Goal: Find specific page/section: Find specific page/section

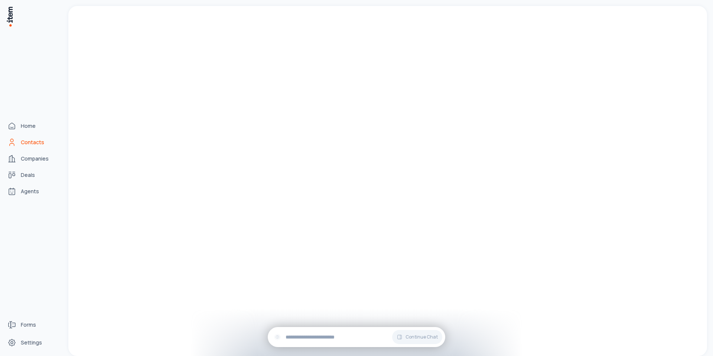
click at [19, 142] on link "Contacts" at bounding box center [32, 142] width 56 height 15
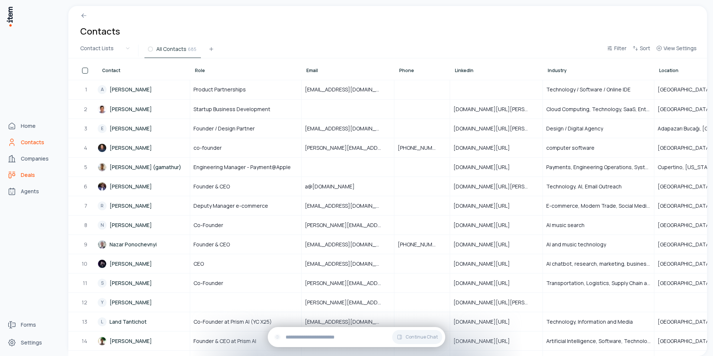
click at [20, 173] on link "Deals" at bounding box center [32, 175] width 56 height 15
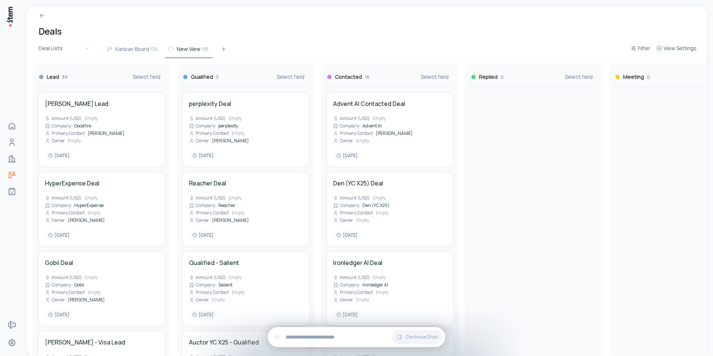
scroll to position [76, 0]
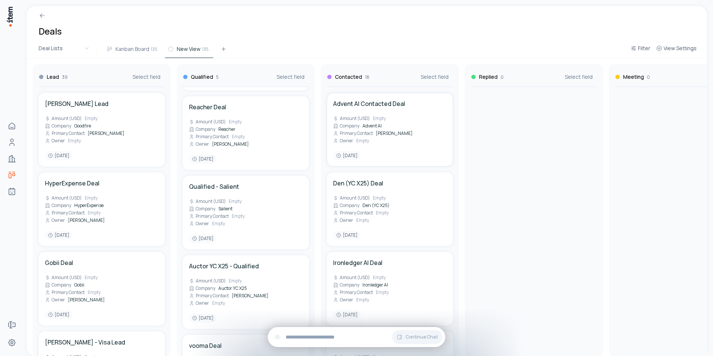
click at [383, 132] on div "Primary Contact Abhay Kalra" at bounding box center [372, 133] width 79 height 6
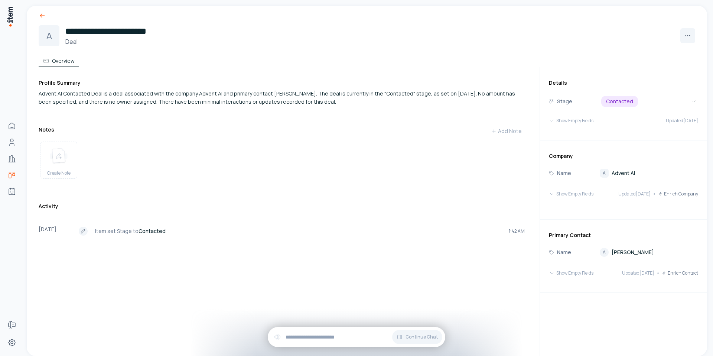
click at [41, 15] on icon at bounding box center [42, 15] width 7 height 7
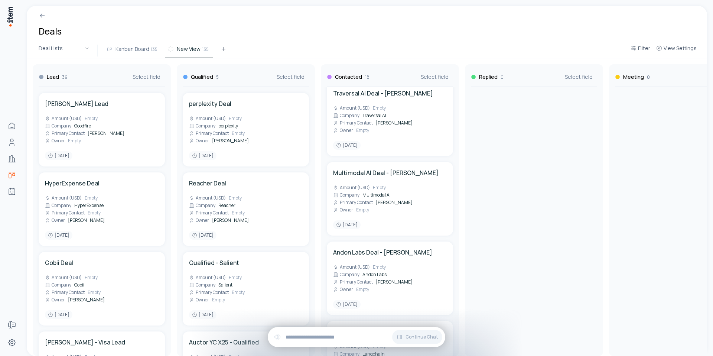
scroll to position [738, 0]
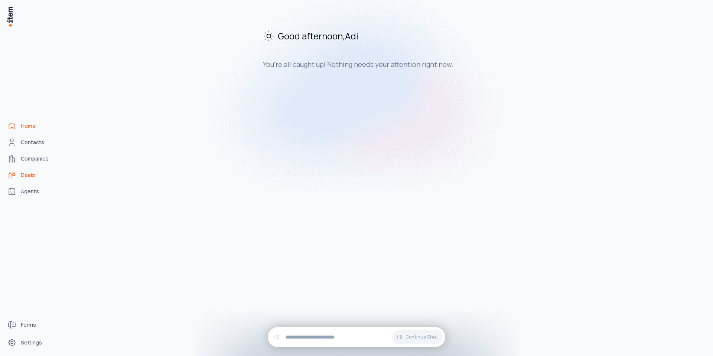
click at [21, 172] on span "Deals" at bounding box center [28, 174] width 14 height 7
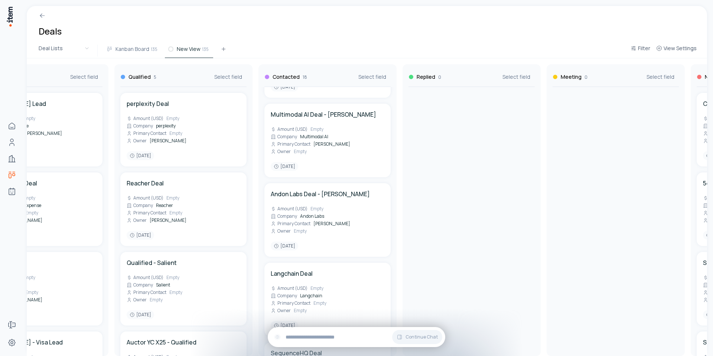
scroll to position [803, 0]
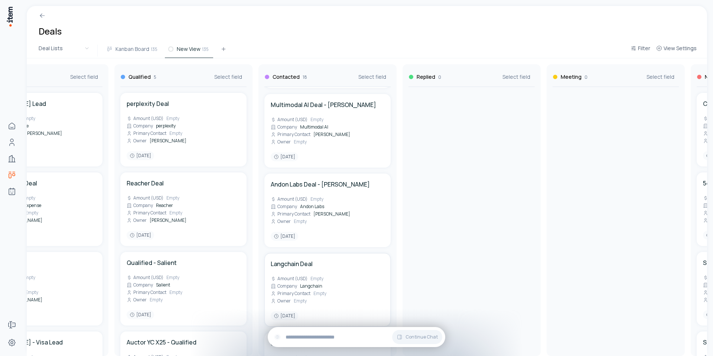
click at [300, 290] on span "Primary Contact" at bounding box center [293, 293] width 33 height 6
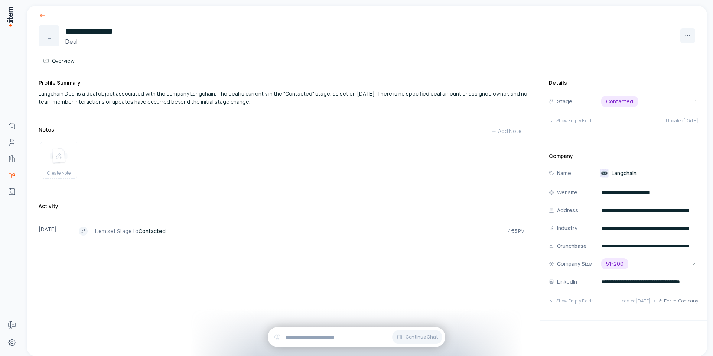
click at [46, 15] on div at bounding box center [367, 12] width 681 height 13
click at [41, 19] on div "**********" at bounding box center [367, 36] width 681 height 61
click at [41, 17] on icon at bounding box center [41, 17] width 2 height 2
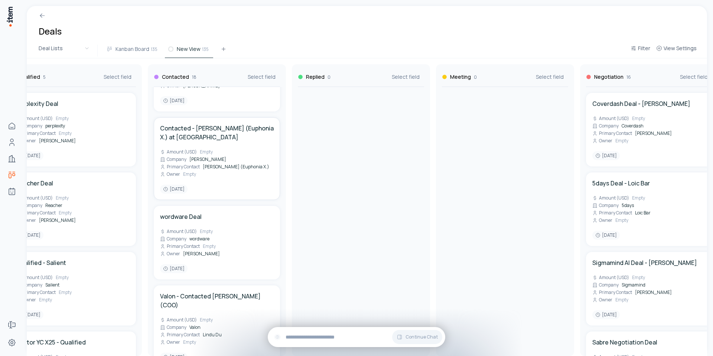
scroll to position [0, 172]
click at [242, 223] on div "Lead 39 Select field Thariq Shihipar Lead Amount (USD) Empty Company Goodfire P…" at bounding box center [649, 207] width 1591 height 298
click at [183, 205] on div "Lead 39 Select field Thariq Shihipar Lead Amount (USD) Empty Company Goodfire P…" at bounding box center [649, 207] width 1591 height 298
click at [184, 212] on h4 "wordware Deal" at bounding box center [182, 216] width 42 height 9
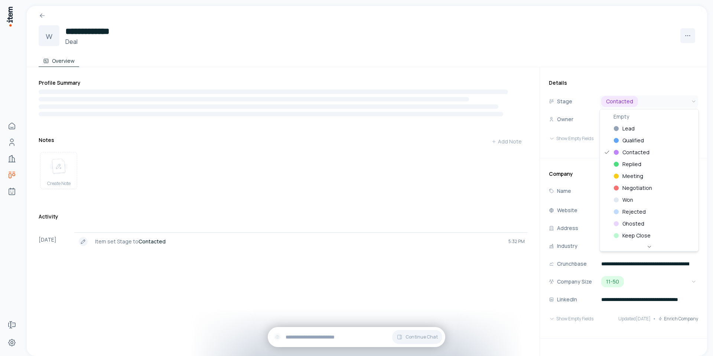
click at [692, 101] on html "**********" at bounding box center [356, 178] width 713 height 356
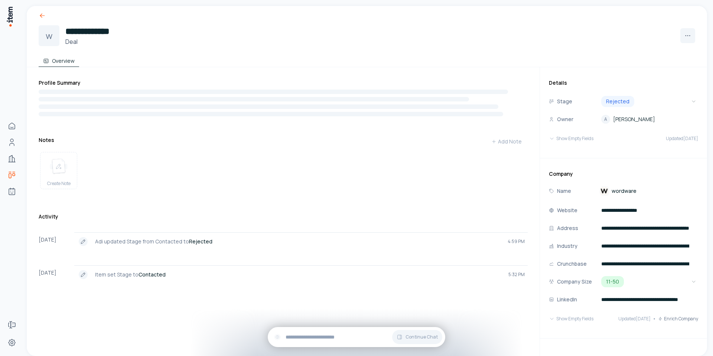
click at [40, 16] on icon at bounding box center [41, 17] width 2 height 2
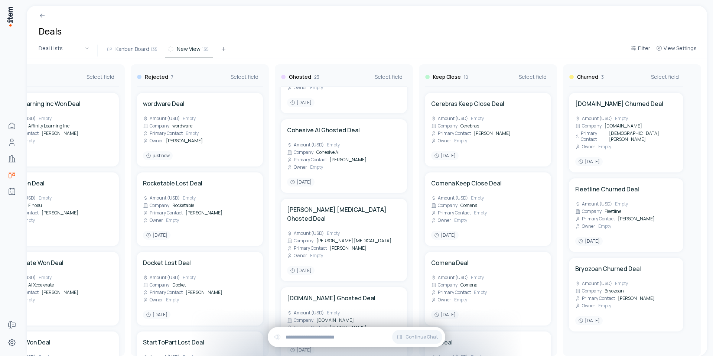
scroll to position [54, 0]
click at [216, 145] on div "wordware Deal Amount (USD) Empty Company wordware Primary Contact Empty Owner […" at bounding box center [200, 129] width 114 height 61
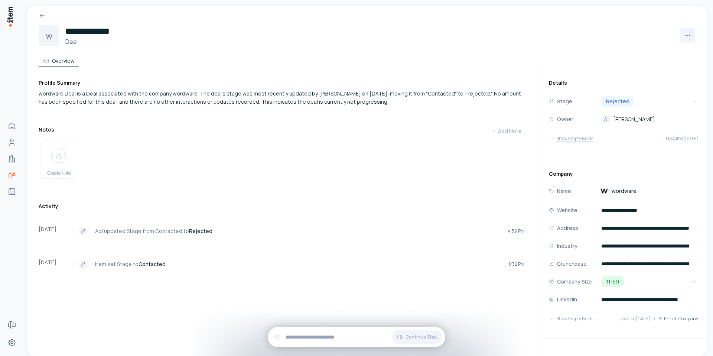
click at [593, 142] on button "Show Empty Fields" at bounding box center [571, 138] width 45 height 15
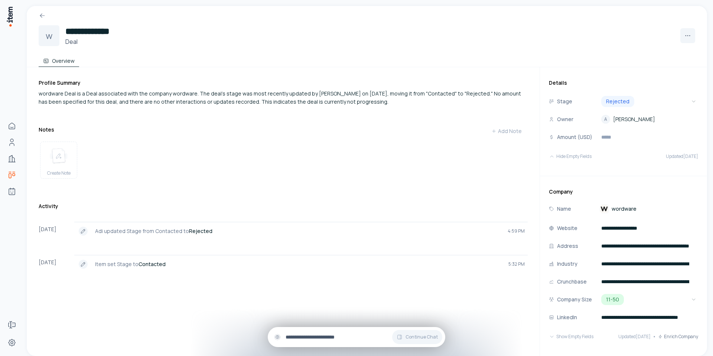
click at [366, 335] on input "text" at bounding box center [363, 337] width 154 height 8
